Goal: Use online tool/utility: Utilize a website feature to perform a specific function

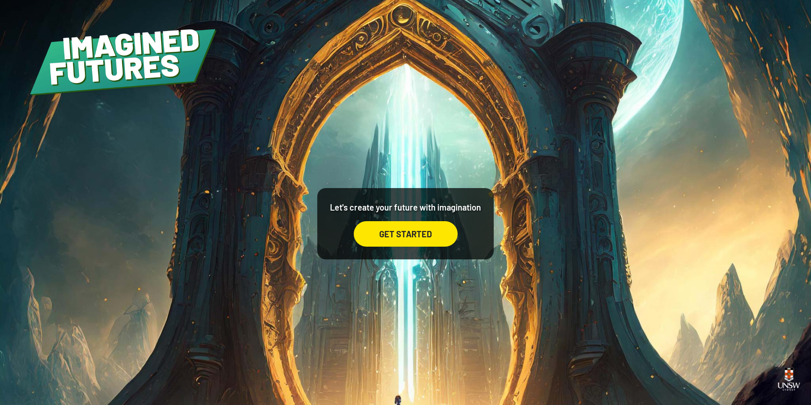
click at [437, 227] on div "GET STARTED" at bounding box center [406, 233] width 104 height 25
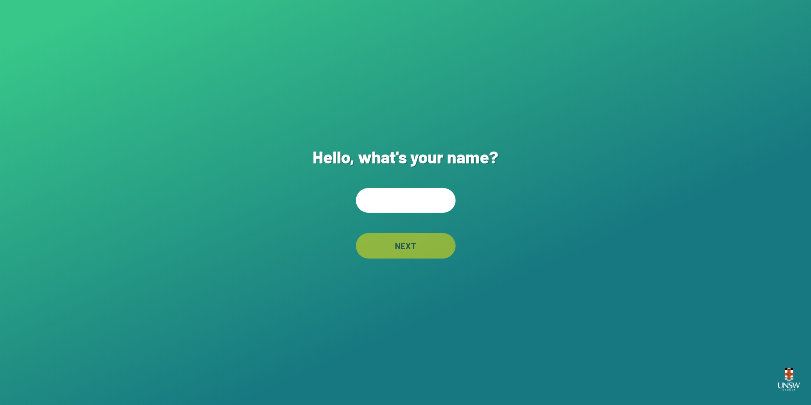
click at [447, 198] on input "text" at bounding box center [406, 200] width 100 height 25
click at [791, 380] on img at bounding box center [788, 378] width 29 height 33
click at [388, 207] on input "text" at bounding box center [406, 200] width 100 height 25
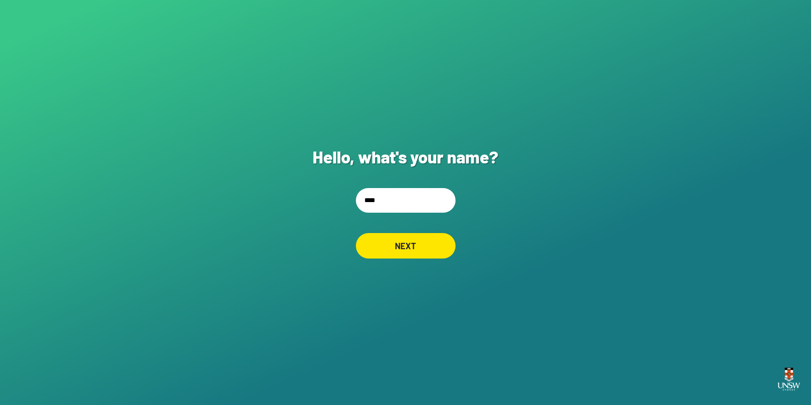
type input "****"
click at [426, 234] on div "NEXT" at bounding box center [406, 245] width 98 height 25
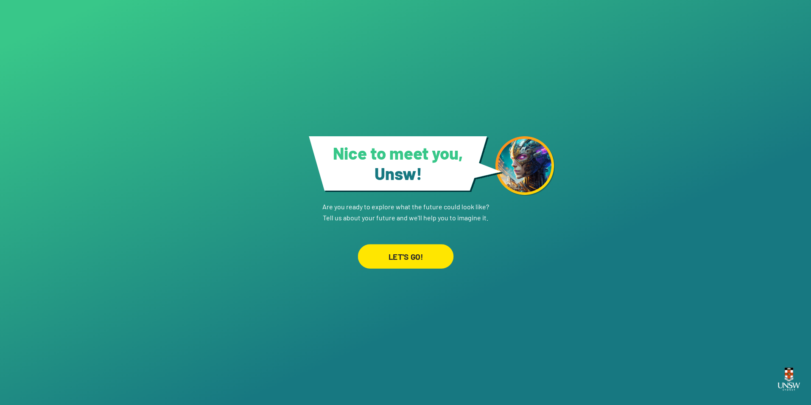
click at [444, 253] on div "LET'S GO!" at bounding box center [405, 256] width 96 height 25
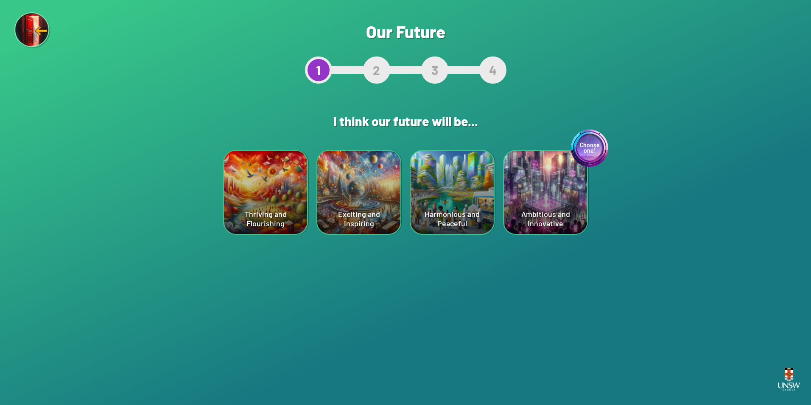
click at [564, 207] on div "Choose one! Ambitious and Innovative" at bounding box center [545, 192] width 83 height 83
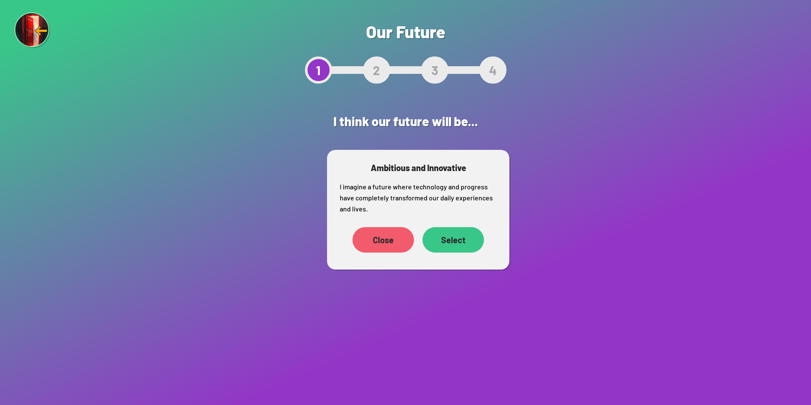
click at [465, 232] on div "Select" at bounding box center [452, 239] width 61 height 25
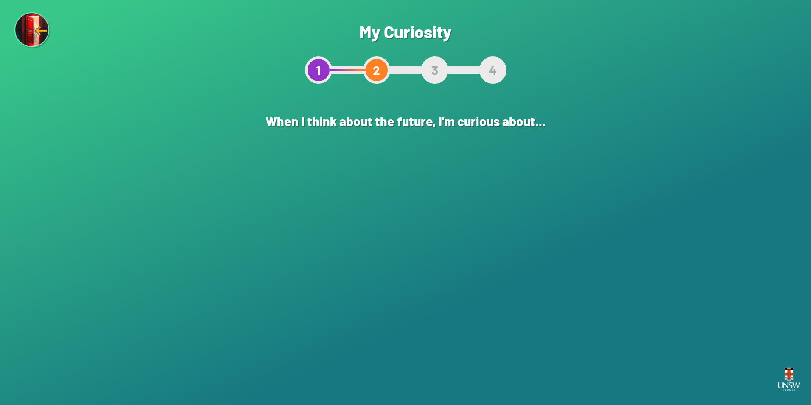
click at [365, 195] on div "The world of learning" at bounding box center [358, 192] width 83 height 83
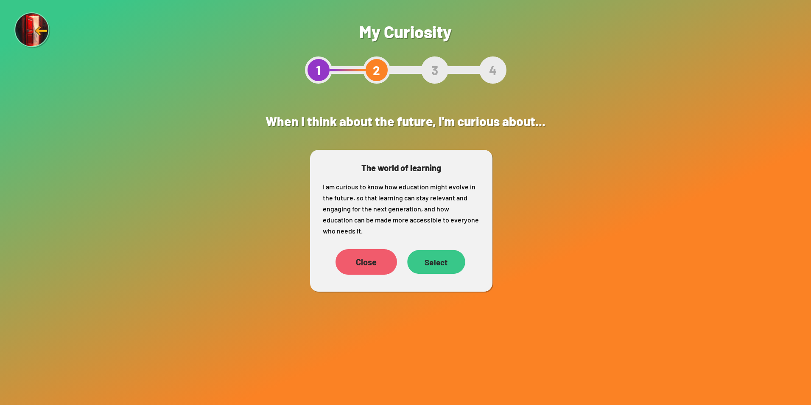
click at [461, 255] on div "Select" at bounding box center [436, 262] width 58 height 24
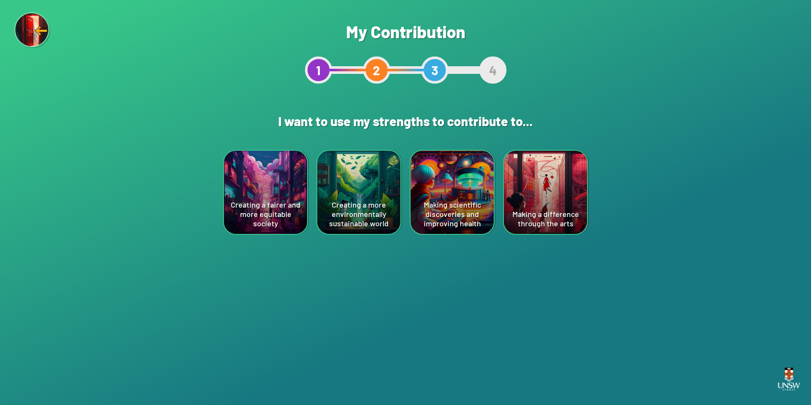
click at [434, 196] on div "Making scientific discoveries and improving health" at bounding box center [451, 192] width 83 height 83
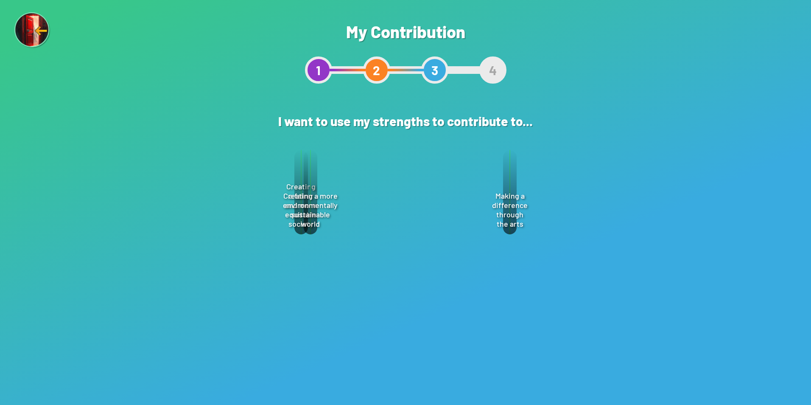
click at [463, 243] on div "Select" at bounding box center [445, 239] width 61 height 26
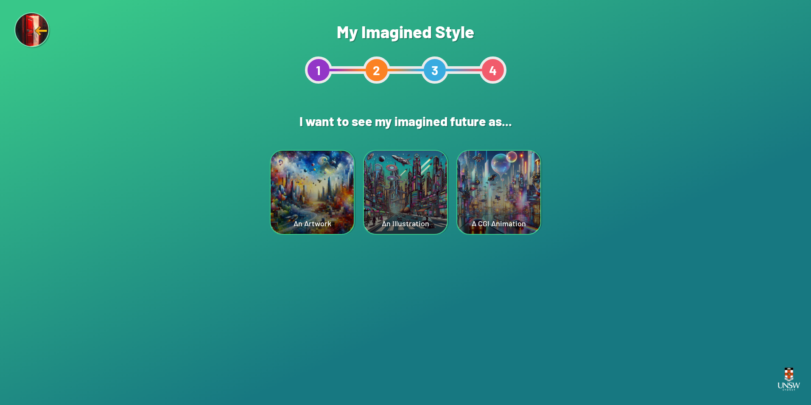
click at [512, 187] on div "A CGI Animation" at bounding box center [498, 192] width 83 height 83
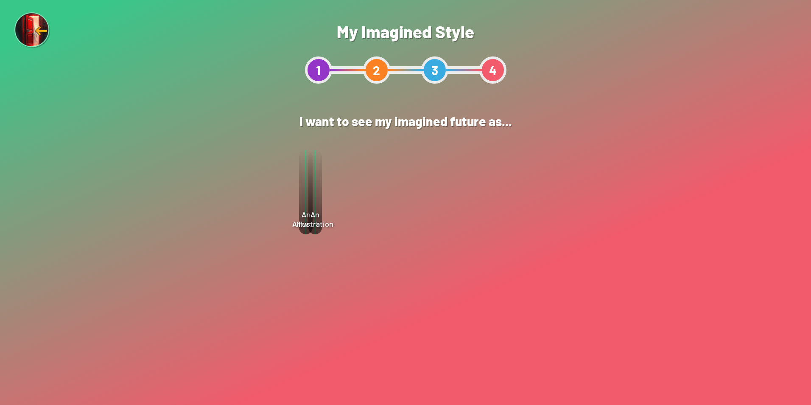
click at [472, 223] on div "Select" at bounding box center [449, 217] width 61 height 25
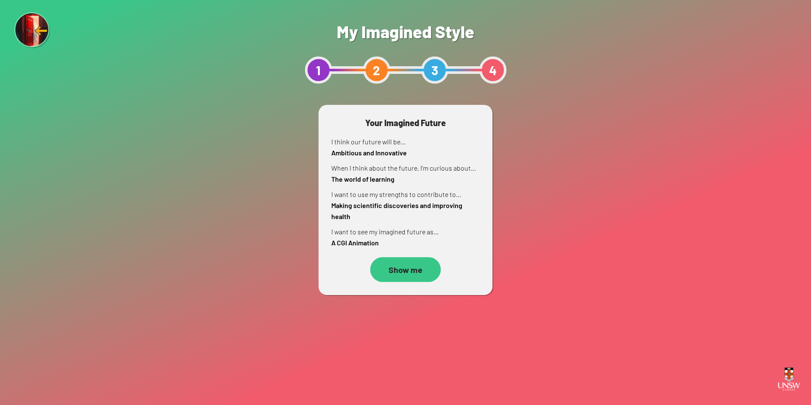
click at [423, 263] on div "Show me" at bounding box center [405, 269] width 70 height 25
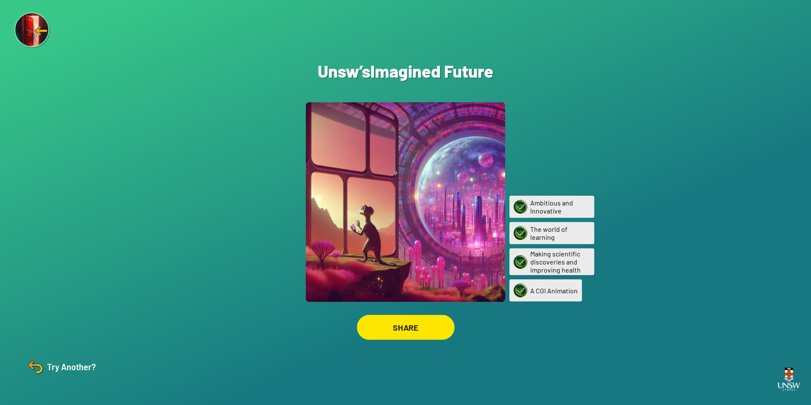
click at [402, 325] on div "SHARE" at bounding box center [406, 327] width 98 height 25
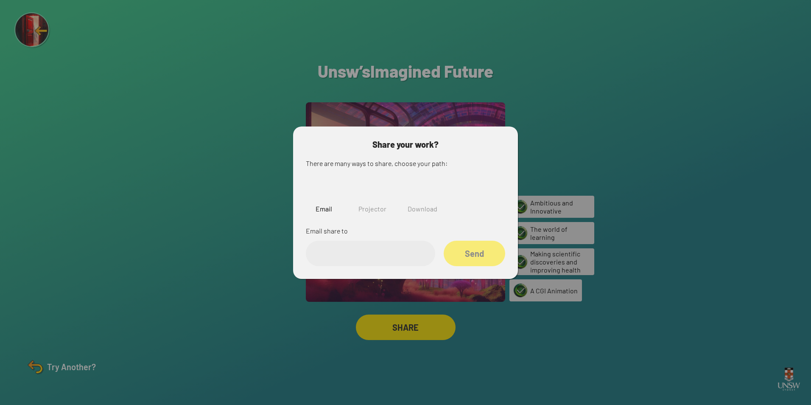
click at [359, 195] on img at bounding box center [372, 190] width 27 height 27
click at [363, 243] on input "text" at bounding box center [370, 252] width 129 height 25
click at [495, 143] on img at bounding box center [500, 144] width 10 height 10
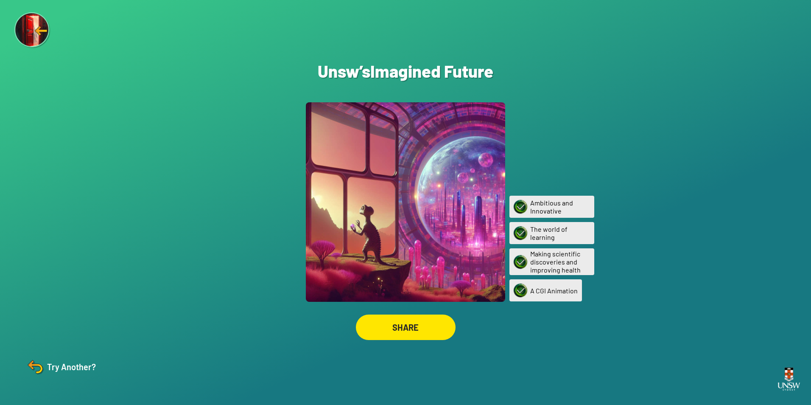
click at [72, 365] on div "Try Another?" at bounding box center [60, 366] width 71 height 20
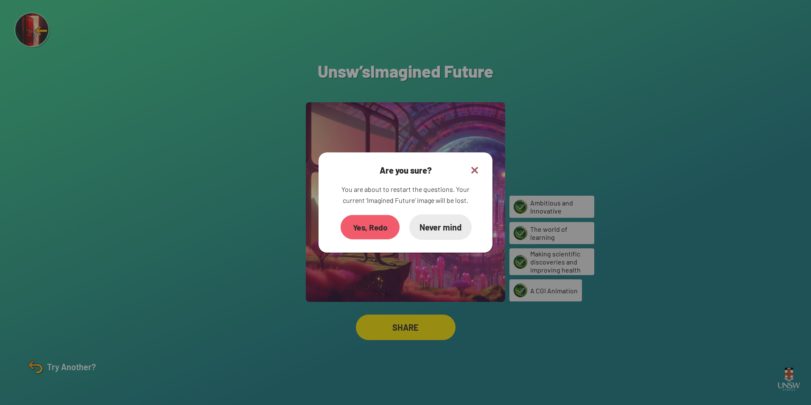
click at [376, 226] on div "Yes, Redo" at bounding box center [369, 227] width 59 height 25
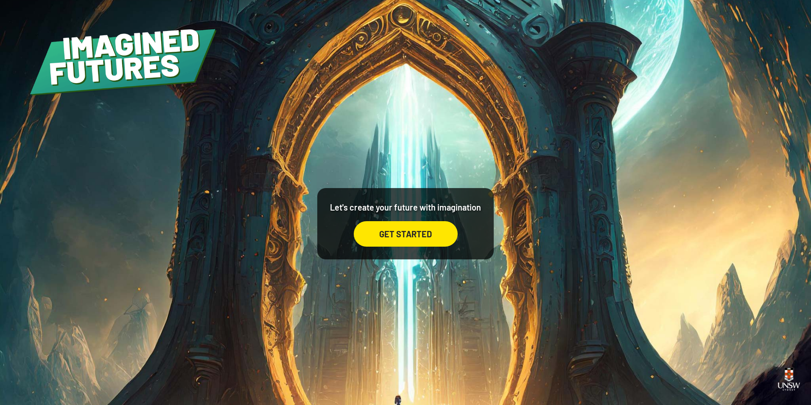
click at [524, 247] on div "Let's create your future with imagination GET STARTED" at bounding box center [405, 202] width 811 height 405
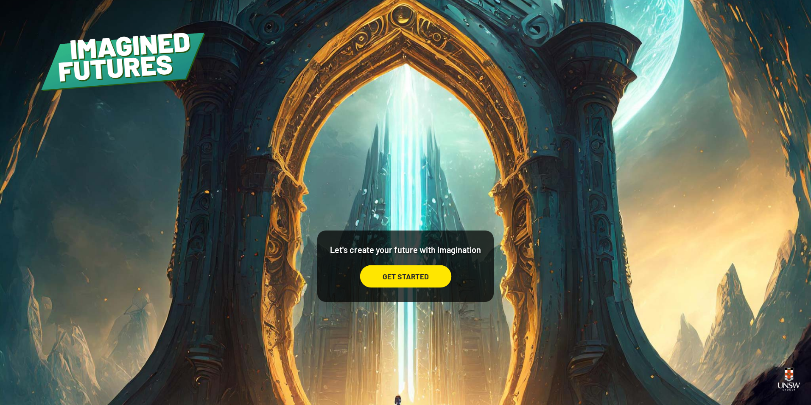
click at [459, 86] on div "Let's create your future with imagination GET STARTED" at bounding box center [405, 202] width 811 height 405
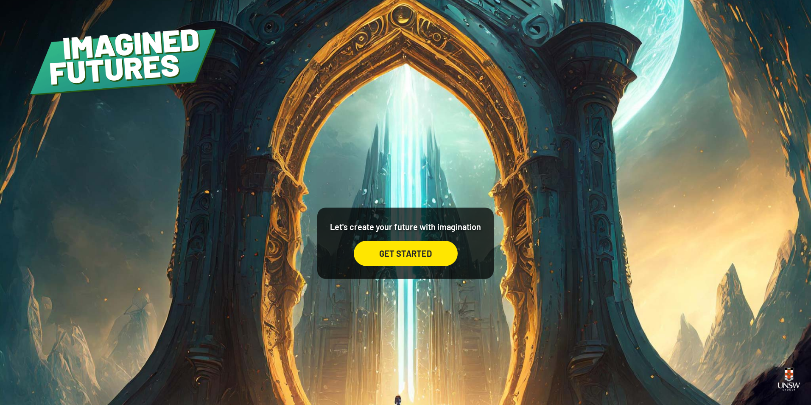
drag, startPoint x: 459, startPoint y: 85, endPoint x: 433, endPoint y: 91, distance: 26.5
click at [433, 91] on div "Let's create your future with imagination GET STARTED" at bounding box center [405, 202] width 811 height 405
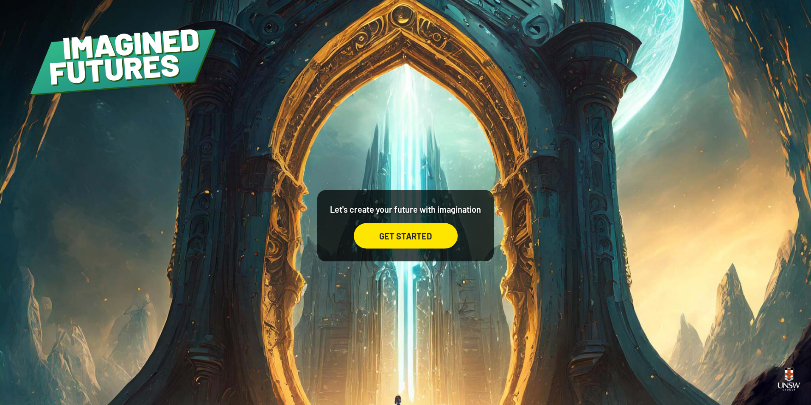
drag, startPoint x: 433, startPoint y: 91, endPoint x: 31, endPoint y: 112, distance: 402.1
click at [0, 170] on html "Your device screen seems to be too small for our app. You must revisit the site…" at bounding box center [405, 202] width 811 height 405
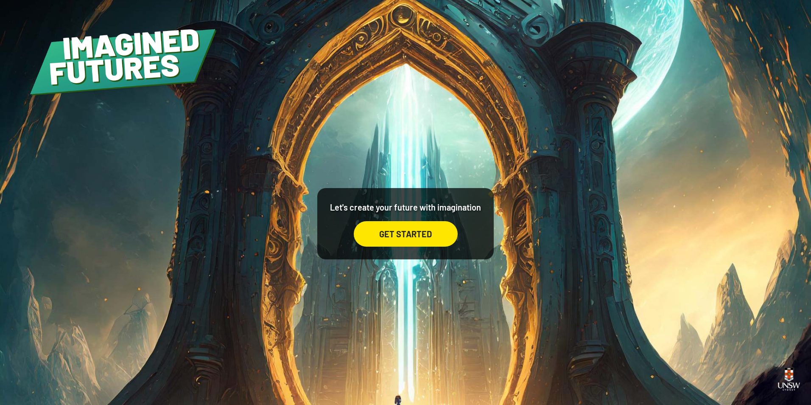
click at [59, 76] on img at bounding box center [122, 58] width 189 height 78
click at [113, 91] on img at bounding box center [122, 58] width 189 height 78
click at [129, 80] on img at bounding box center [122, 58] width 189 height 78
click at [131, 66] on img at bounding box center [122, 58] width 189 height 78
click at [114, 58] on img at bounding box center [122, 58] width 189 height 78
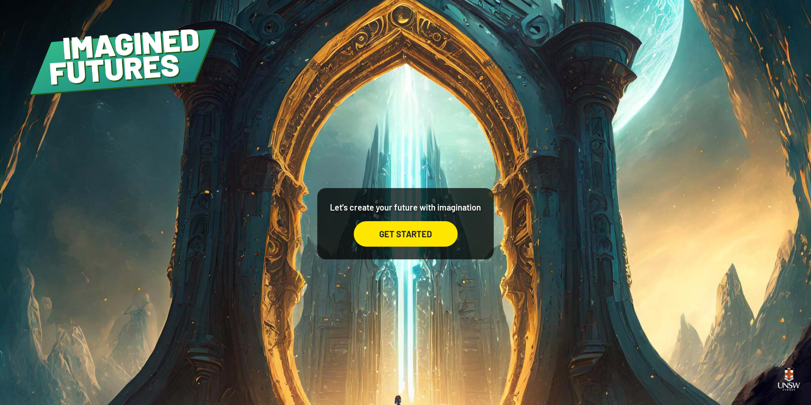
click at [784, 376] on img at bounding box center [788, 378] width 29 height 33
click at [786, 378] on img at bounding box center [788, 378] width 29 height 33
click at [389, 242] on div "GET STARTED" at bounding box center [406, 233] width 104 height 25
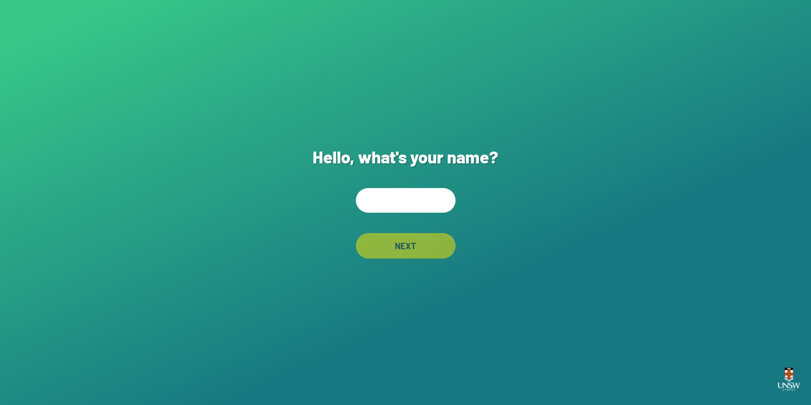
click at [418, 202] on input "text" at bounding box center [406, 200] width 100 height 25
click at [808, 383] on div "Hello, what's your name? NEXT" at bounding box center [405, 202] width 811 height 405
click at [792, 381] on img at bounding box center [788, 378] width 29 height 33
click at [392, 210] on input "text" at bounding box center [406, 200] width 100 height 25
type input "****"
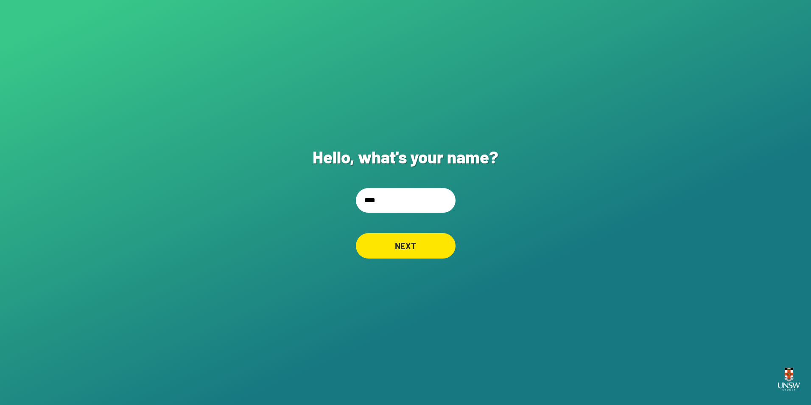
click at [403, 244] on div "NEXT" at bounding box center [406, 245] width 100 height 25
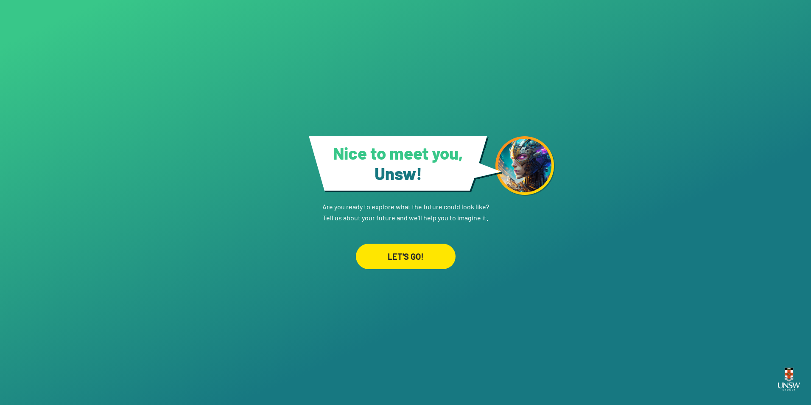
click at [390, 246] on div "LET'S GO!" at bounding box center [406, 255] width 100 height 25
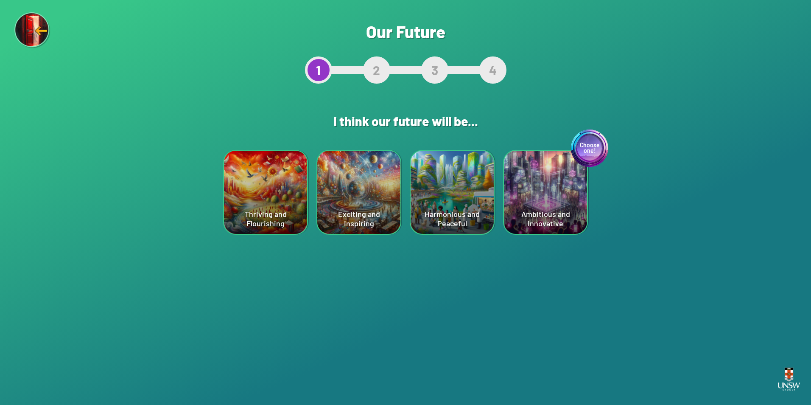
click at [501, 81] on div "4" at bounding box center [492, 69] width 27 height 27
click at [801, 390] on div "Are you sure? This will reset your answers Yes, Redo Never mind Our Future 1 2 …" at bounding box center [405, 202] width 811 height 405
click at [224, 307] on div "Are you sure? This will reset your answers Yes, Redo Never mind Our Future 1 2 …" at bounding box center [405, 202] width 811 height 405
click at [294, 206] on div "Thriving and Flourishing" at bounding box center [265, 192] width 83 height 83
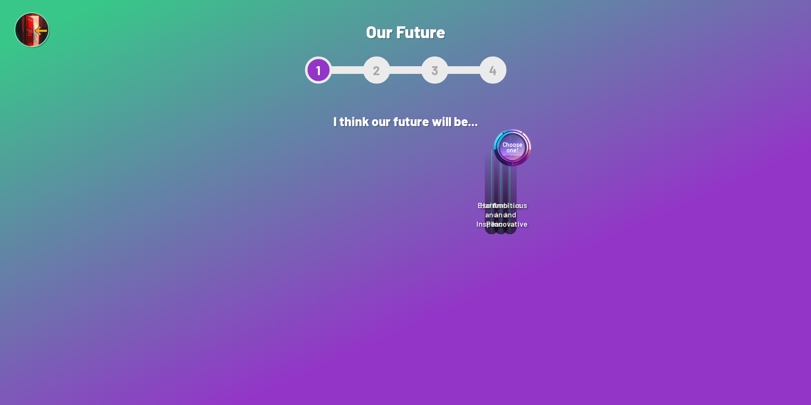
click at [439, 257] on div "Thriving and Flourishing I imagine a future where humans are filled with a sens…" at bounding box center [392, 210] width 182 height 120
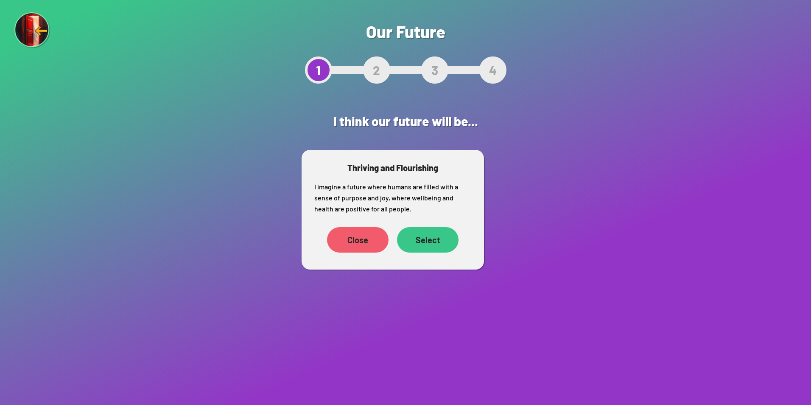
click at [422, 239] on div "Select" at bounding box center [427, 239] width 61 height 25
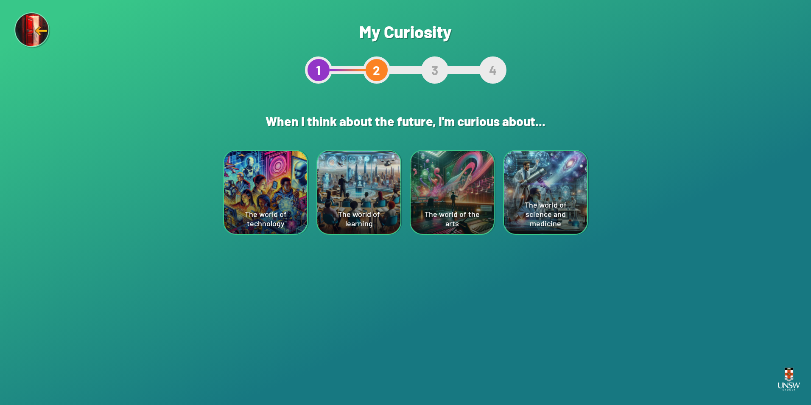
click at [299, 186] on div "The world of technology" at bounding box center [265, 192] width 83 height 83
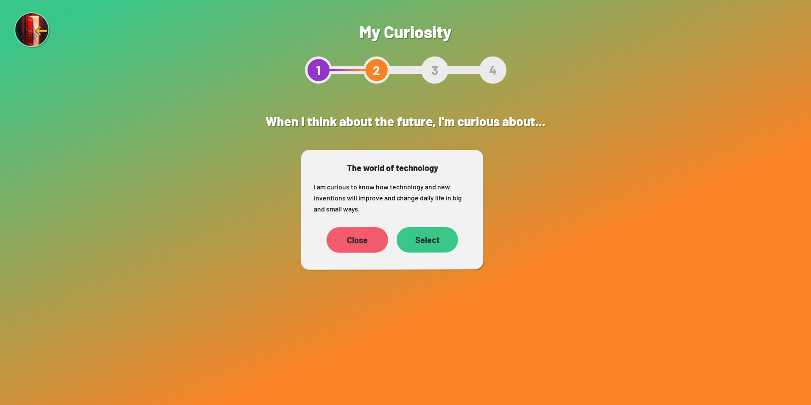
click at [430, 238] on div "Select" at bounding box center [426, 239] width 61 height 25
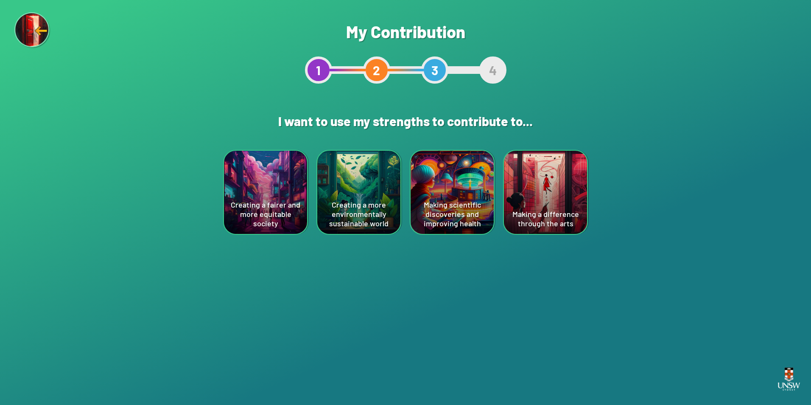
click at [330, 175] on div "Creating a more environmentally sustainable world" at bounding box center [358, 192] width 83 height 83
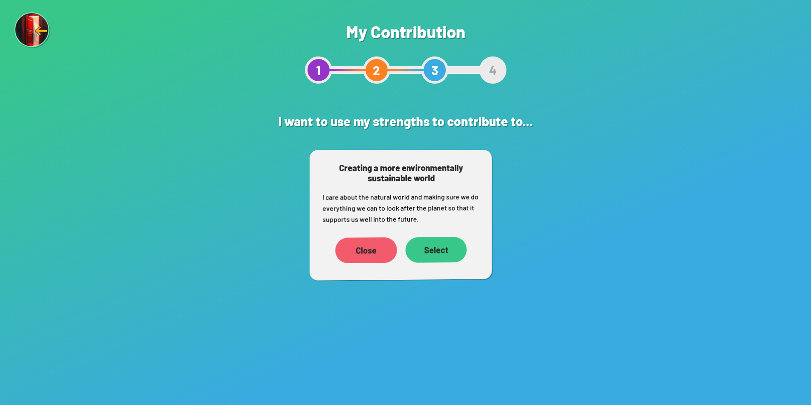
click at [448, 251] on div "Select" at bounding box center [435, 250] width 61 height 26
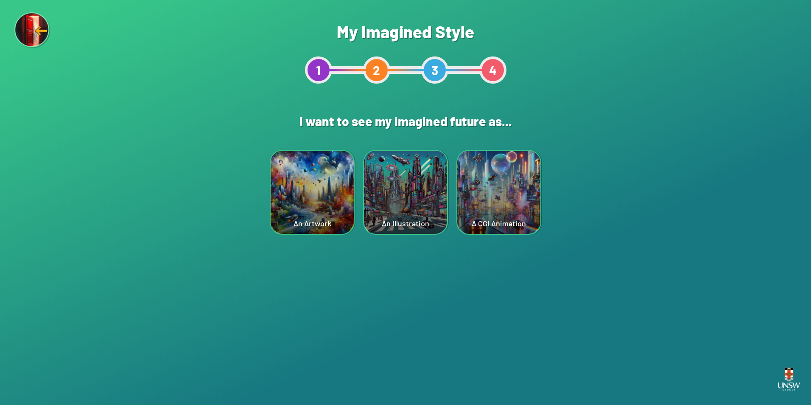
click at [377, 196] on div "An Illustration" at bounding box center [405, 192] width 83 height 83
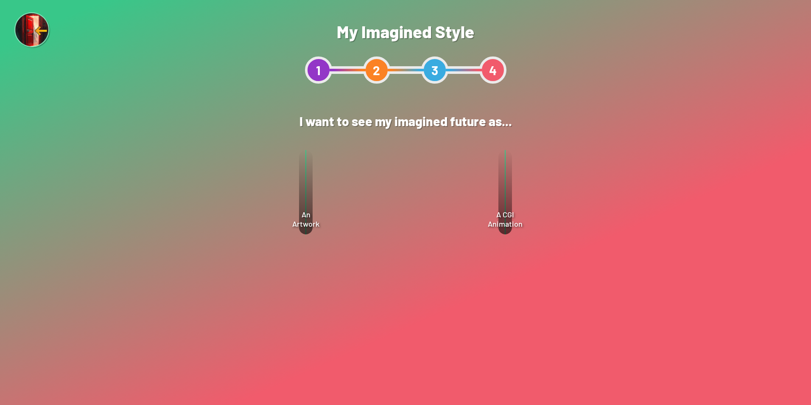
click at [453, 236] on div "An Illustration An Illustration Close Select" at bounding box center [405, 199] width 182 height 98
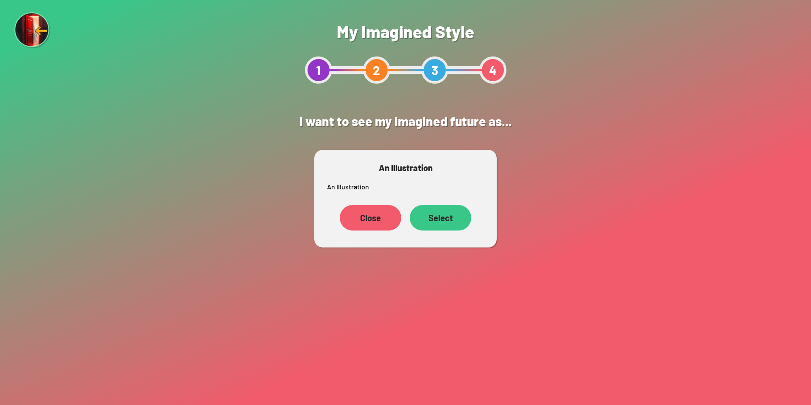
click at [453, 221] on div "Select" at bounding box center [440, 217] width 61 height 25
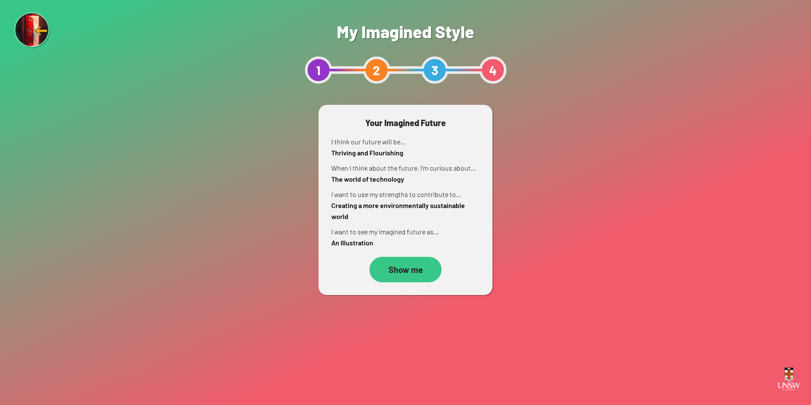
click at [399, 279] on div "Show me" at bounding box center [405, 269] width 72 height 25
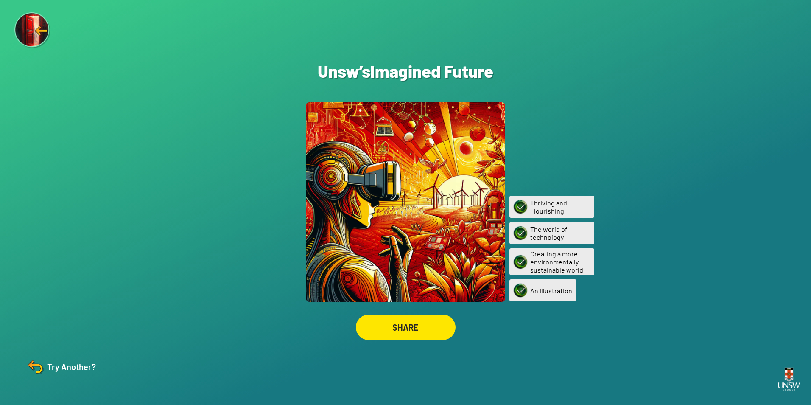
click at [508, 246] on div "Are you sure? You are about to restart the questions. Your current ‘Imagined Fu…" at bounding box center [405, 202] width 811 height 405
click at [514, 253] on img at bounding box center [521, 262] width 20 height 20
drag, startPoint x: 268, startPoint y: 190, endPoint x: 273, endPoint y: 176, distance: 15.8
click at [268, 189] on div "Are you sure? You are about to restart the questions. Your current ‘Imagined Fu…" at bounding box center [405, 202] width 811 height 405
click at [290, 126] on div "Are you sure? You are about to restart the questions. Your current ‘Imagined Fu…" at bounding box center [405, 202] width 811 height 405
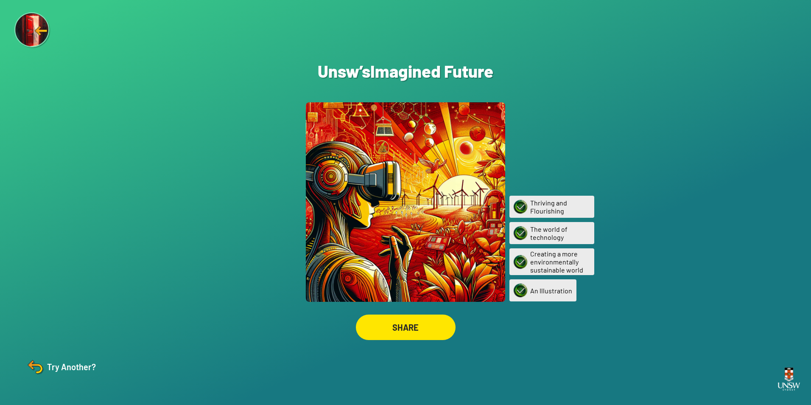
drag, startPoint x: 230, startPoint y: 56, endPoint x: 86, endPoint y: 18, distance: 148.6
click at [223, 54] on div "Are you sure? You are about to restart the questions. Your current ‘Imagined Fu…" at bounding box center [405, 202] width 811 height 405
drag, startPoint x: 414, startPoint y: 100, endPoint x: 445, endPoint y: 170, distance: 76.5
click at [447, 153] on div "Are you sure? You are about to restart the questions. Your current ‘Imagined Fu…" at bounding box center [405, 202] width 811 height 405
click at [408, 319] on div "SHARE" at bounding box center [406, 327] width 98 height 25
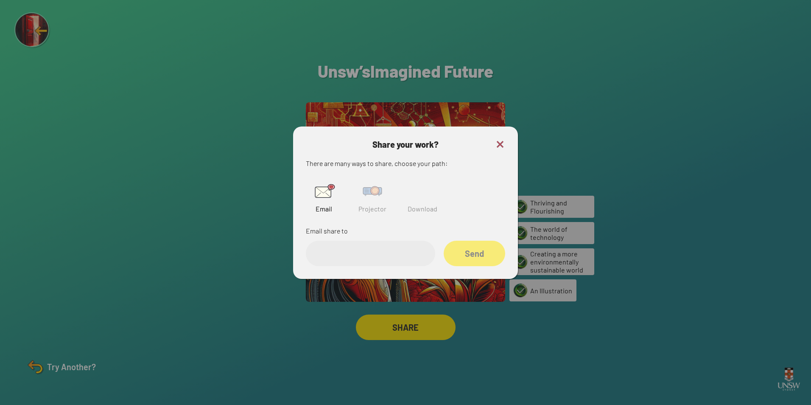
click at [375, 185] on img at bounding box center [372, 190] width 27 height 27
click at [373, 247] on input "text" at bounding box center [370, 252] width 129 height 25
click at [496, 145] on img at bounding box center [500, 144] width 10 height 10
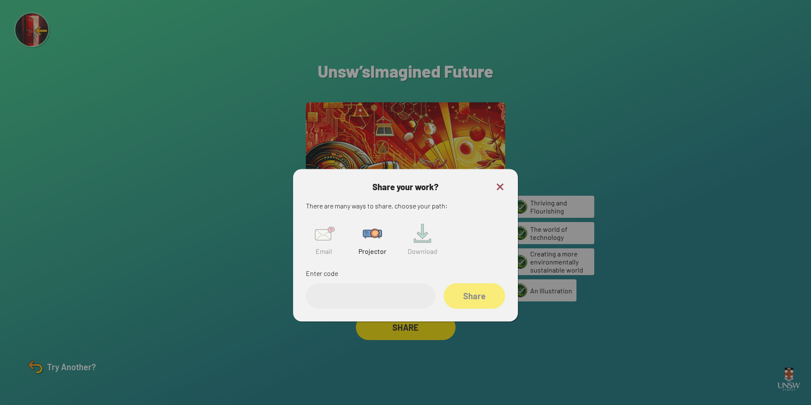
click at [444, 258] on div at bounding box center [405, 201] width 199 height 199
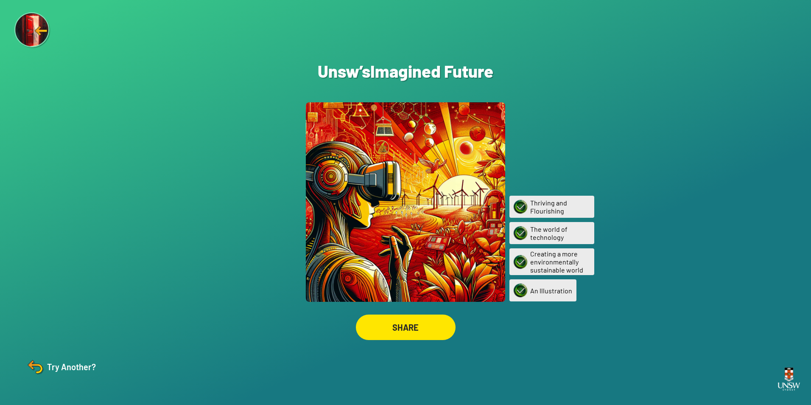
drag, startPoint x: 444, startPoint y: 258, endPoint x: 580, endPoint y: 263, distance: 136.2
click at [458, 258] on div at bounding box center [405, 201] width 199 height 199
click at [580, 263] on div "Creating a more environmentally sustainable world" at bounding box center [551, 261] width 85 height 27
click at [532, 189] on div "Are you sure? You are about to restart the questions. Your current ‘Imagined Fu…" at bounding box center [405, 202] width 811 height 405
click at [547, 237] on div "The world of technology" at bounding box center [551, 233] width 85 height 22
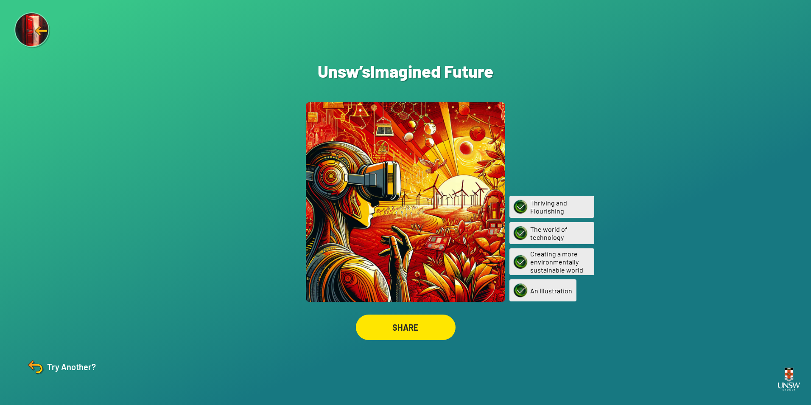
click at [540, 263] on div "Creating a more environmentally sustainable world" at bounding box center [551, 261] width 85 height 27
click at [536, 292] on div "An Illustration" at bounding box center [542, 290] width 67 height 22
drag, startPoint x: 536, startPoint y: 292, endPoint x: 478, endPoint y: 206, distance: 104.2
click at [532, 283] on div "An Illustration" at bounding box center [542, 290] width 67 height 22
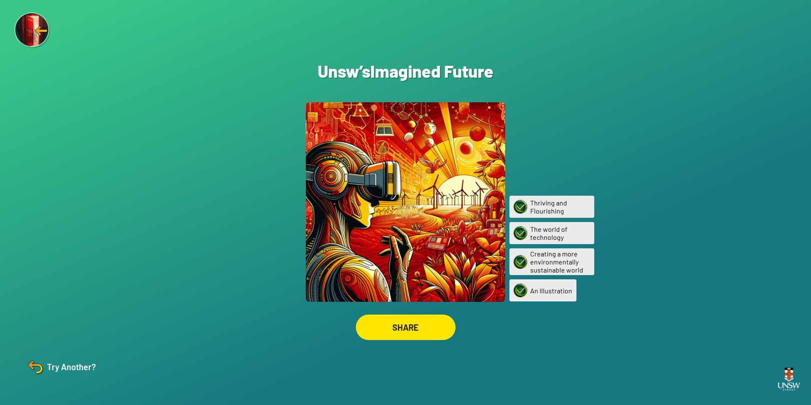
click at [478, 206] on div at bounding box center [405, 201] width 199 height 199
click at [459, 184] on div at bounding box center [405, 201] width 199 height 199
click at [562, 173] on div "Are you sure? You are about to restart the questions. Your current ‘Imagined Fu…" at bounding box center [405, 202] width 811 height 405
click at [551, 196] on div "Thriving and Flourishing" at bounding box center [551, 206] width 85 height 22
click at [554, 223] on div "The world of technology" at bounding box center [551, 233] width 85 height 22
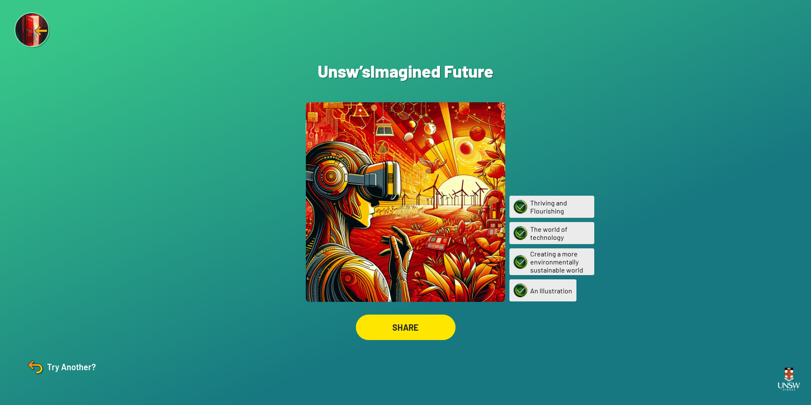
click at [36, 52] on div "Are you sure? You are about to restart the questions. Your current ‘Imagined Fu…" at bounding box center [405, 202] width 811 height 405
click at [25, 19] on img at bounding box center [32, 30] width 36 height 36
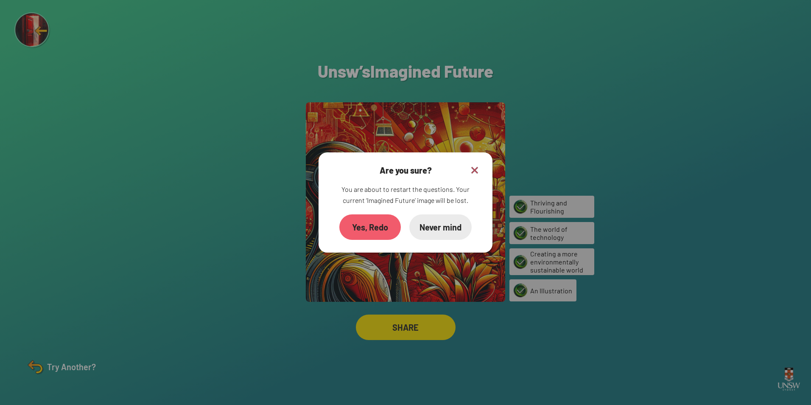
click at [357, 221] on div "Yes, Redo" at bounding box center [369, 226] width 61 height 25
